Goal: Task Accomplishment & Management: Manage account settings

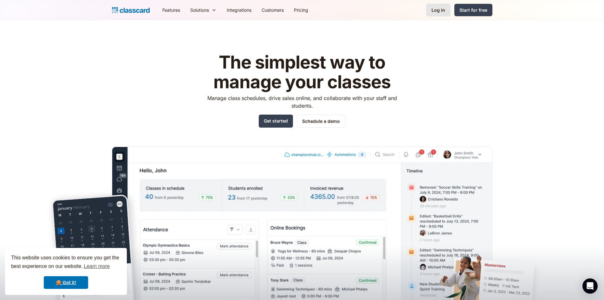
drag, startPoint x: 438, startPoint y: 9, endPoint x: 441, endPoint y: 16, distance: 7.0
click at [438, 9] on div "Log in" at bounding box center [438, 10] width 14 height 7
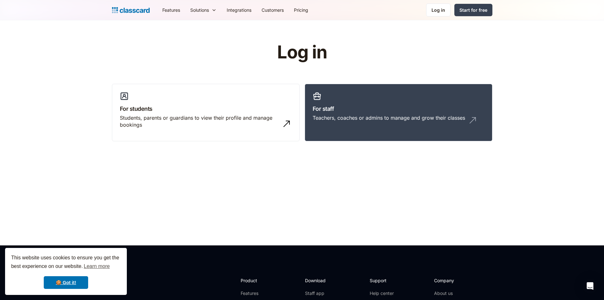
click at [473, 53] on div "Log in For students Students, parents or guardians to view their profile and ma…" at bounding box center [302, 94] width 380 height 104
click at [437, 12] on div "Log in" at bounding box center [438, 10] width 14 height 7
click at [436, 14] on link "Log in" at bounding box center [438, 9] width 24 height 13
